Goal: Information Seeking & Learning: Understand process/instructions

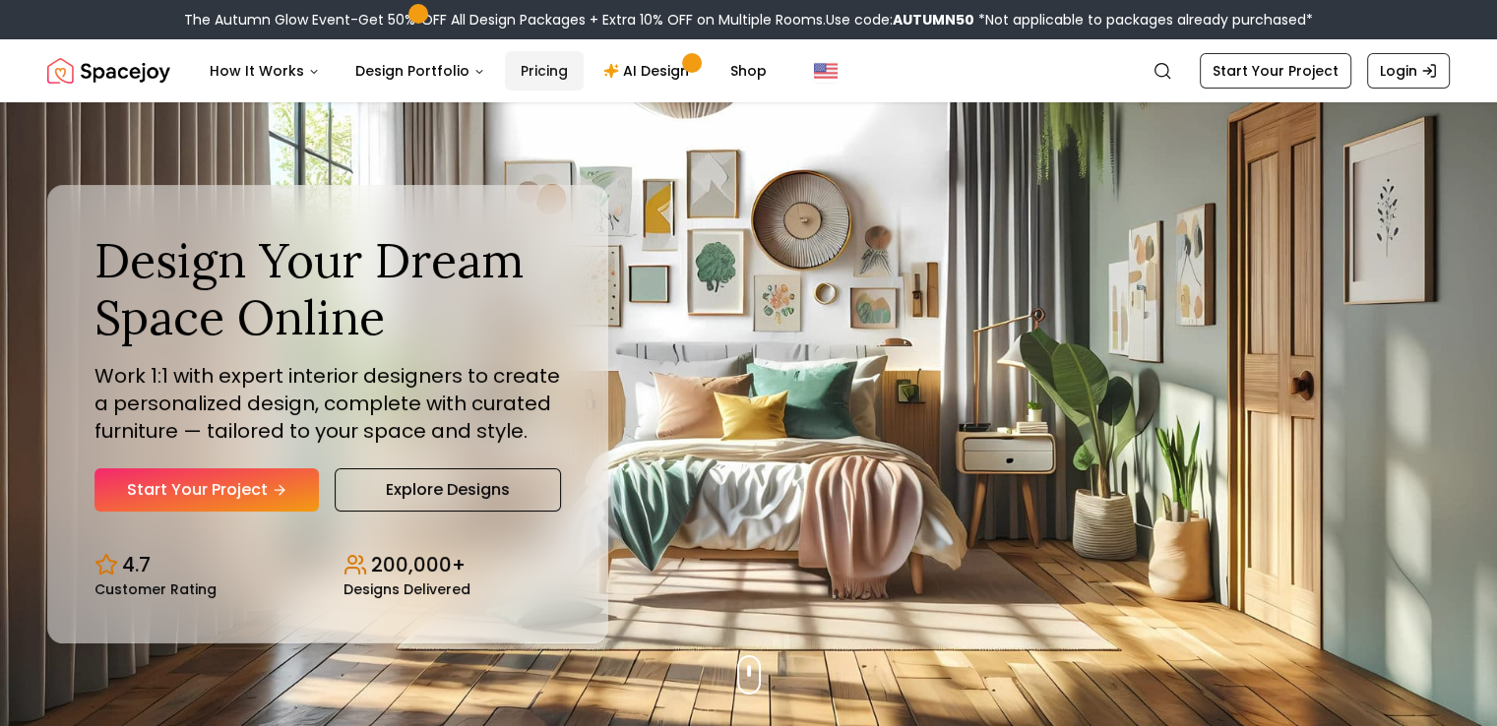
click at [543, 71] on link "Pricing" at bounding box center [544, 70] width 79 height 39
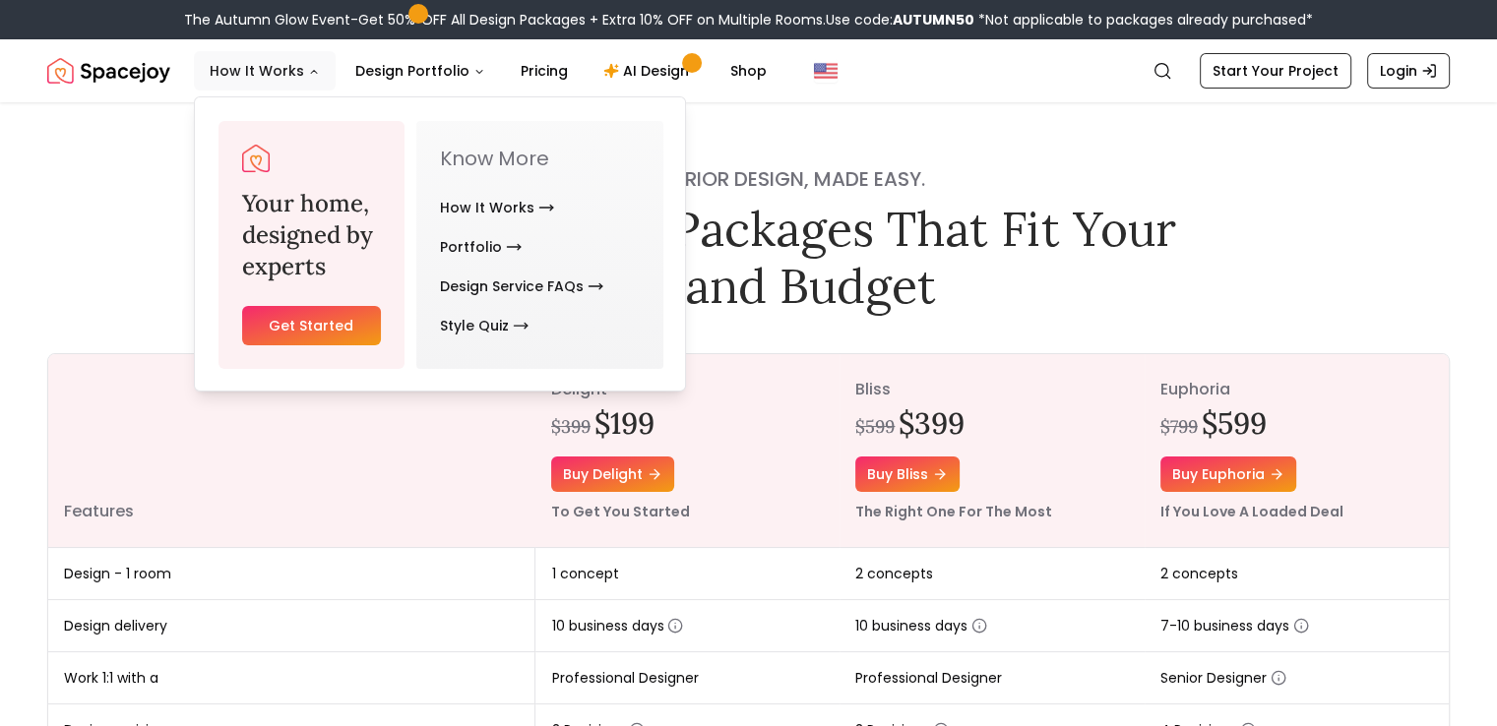
click at [275, 69] on button "How It Works" at bounding box center [265, 70] width 142 height 39
click at [304, 85] on button "How It Works" at bounding box center [265, 70] width 142 height 39
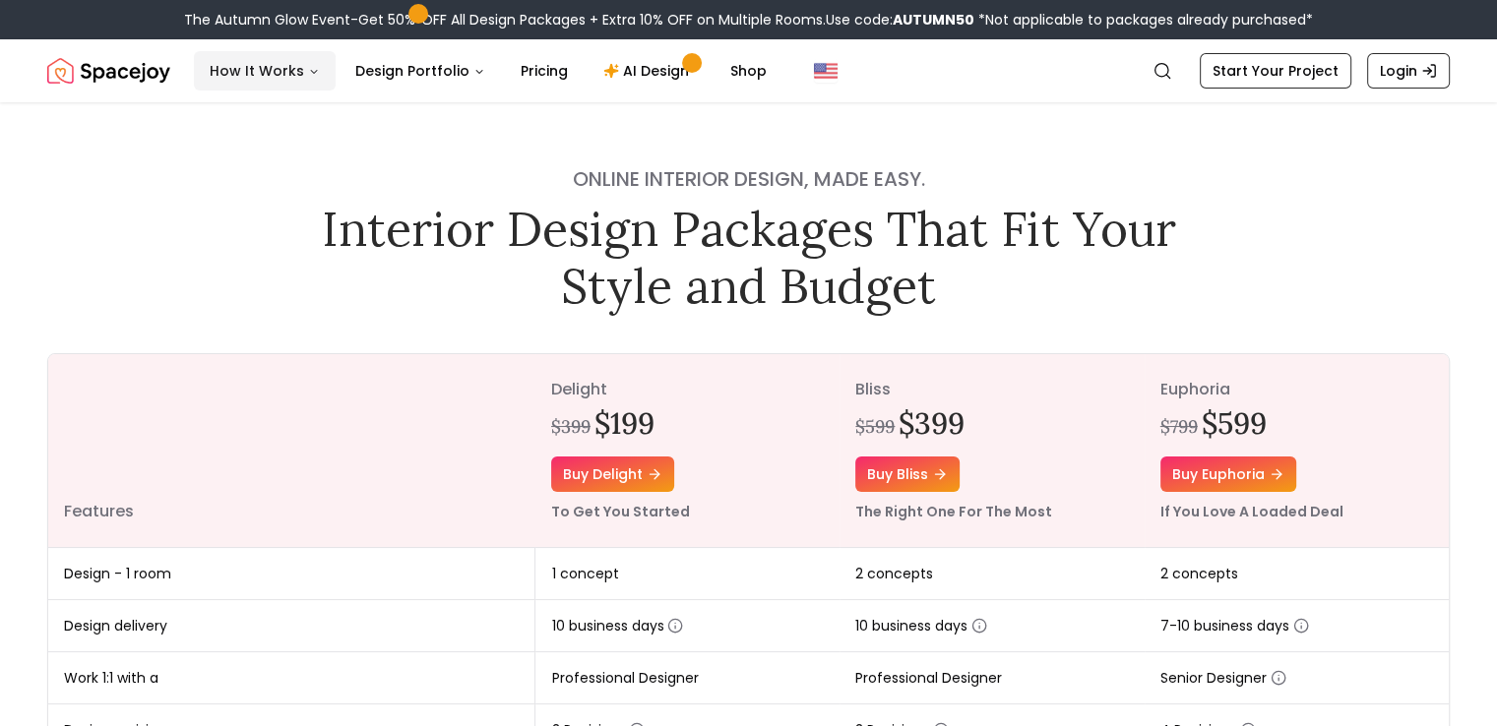
click at [304, 85] on button "How It Works" at bounding box center [265, 70] width 142 height 39
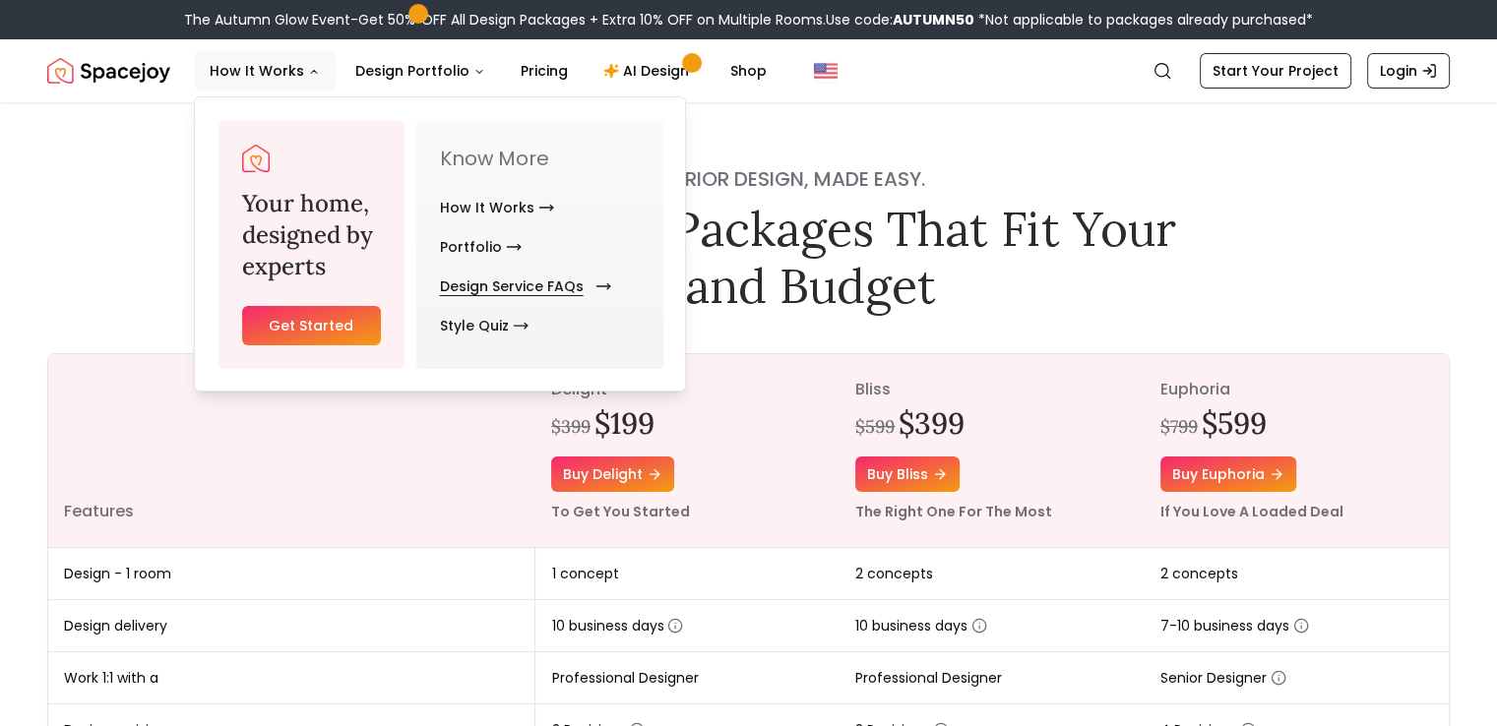
click at [562, 288] on link "Design Service FAQs" at bounding box center [521, 286] width 163 height 39
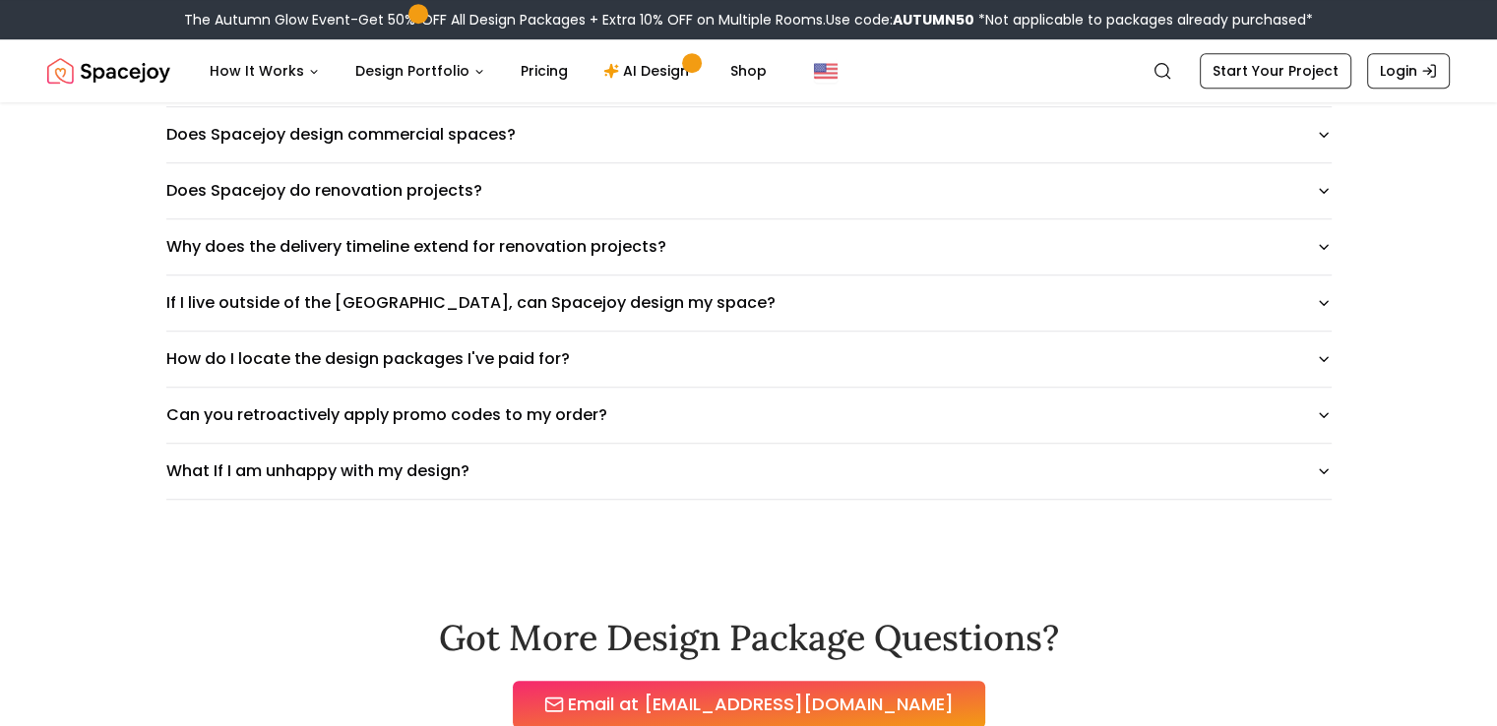
scroll to position [1342, 0]
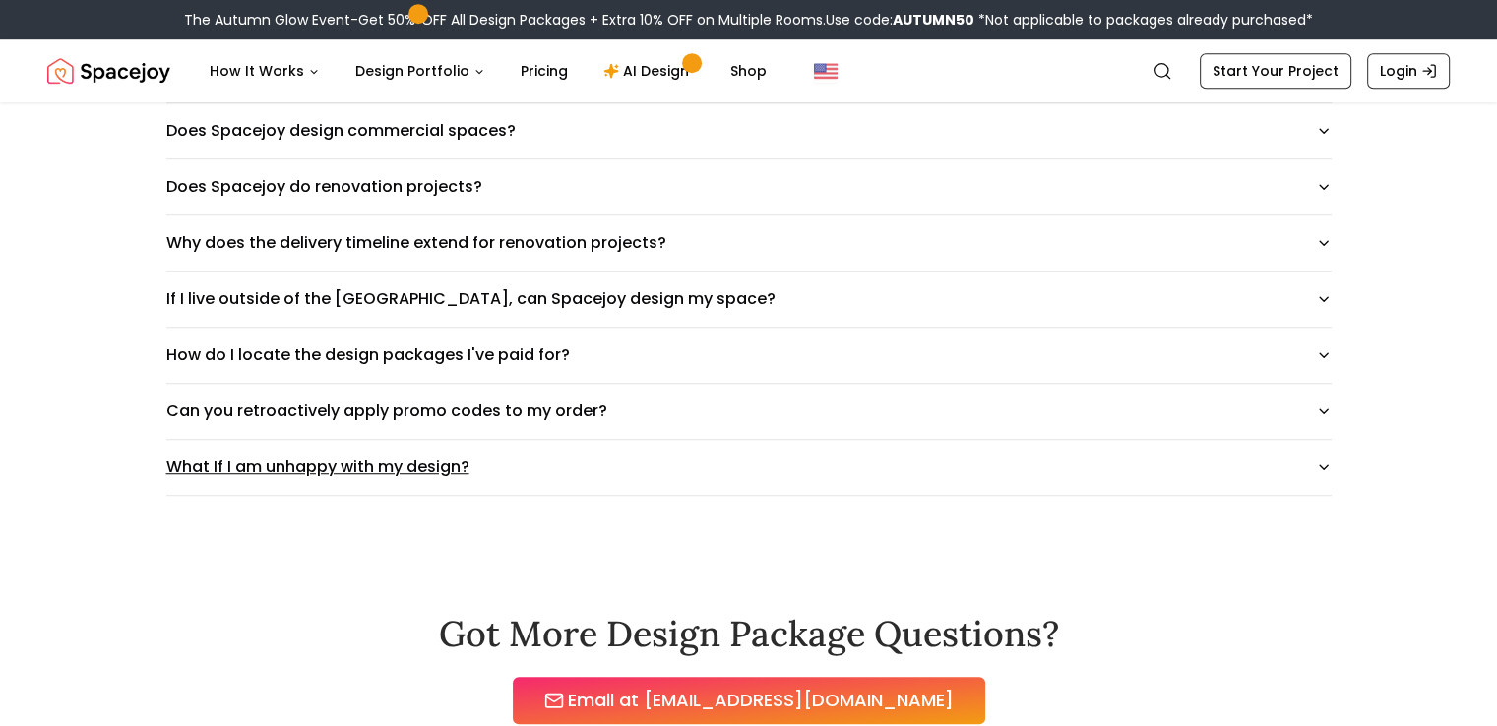
click at [382, 463] on button "What If I am unhappy with my design?" at bounding box center [748, 467] width 1165 height 55
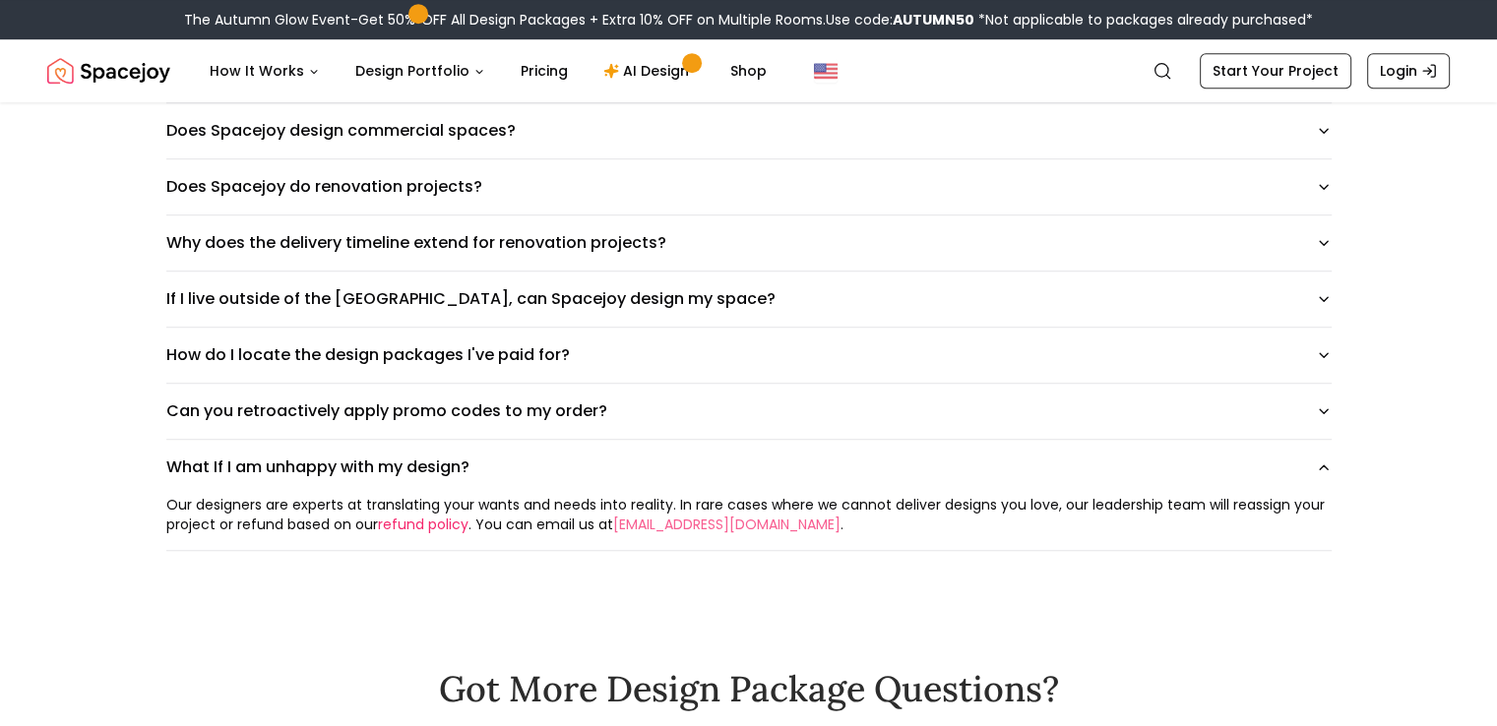
click at [407, 521] on link "refund policy" at bounding box center [423, 525] width 91 height 20
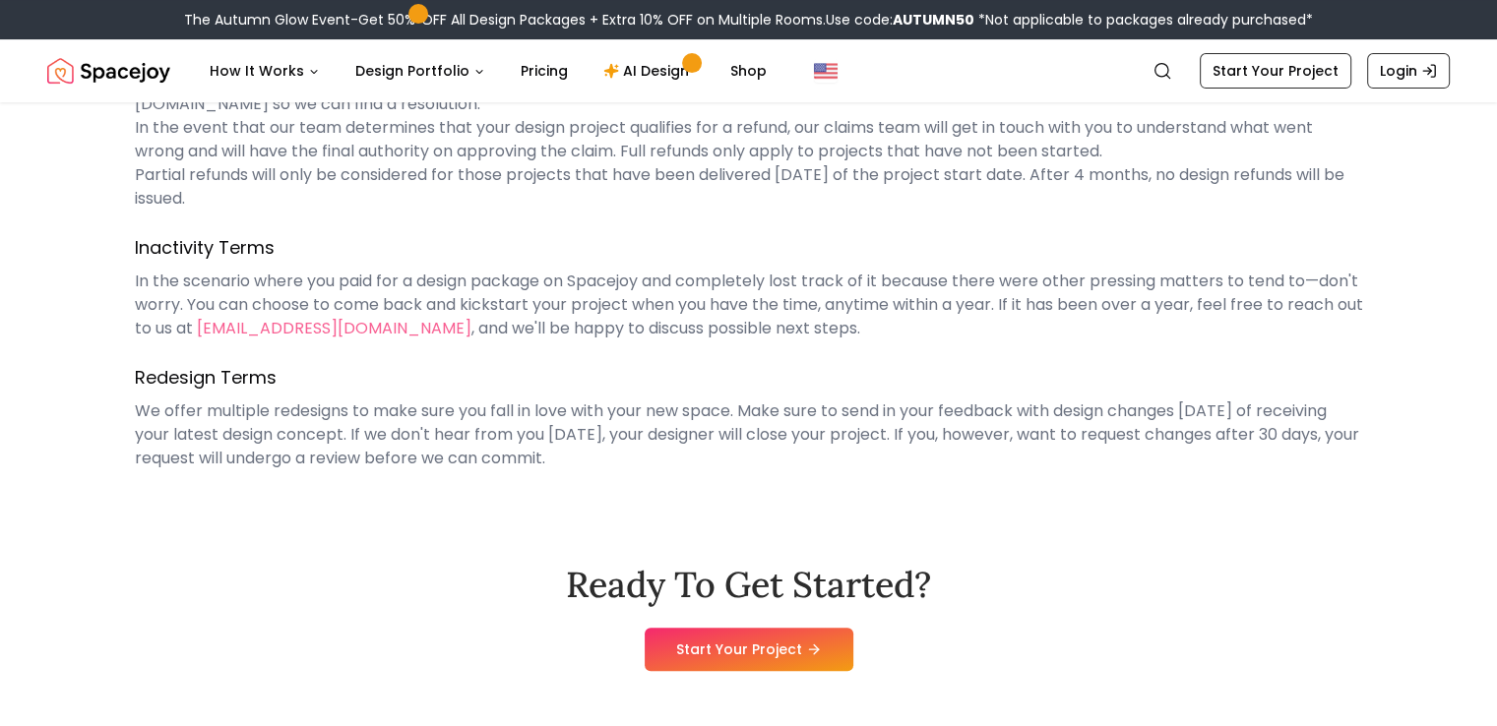
scroll to position [629, 0]
